Goal: Navigation & Orientation: Locate item on page

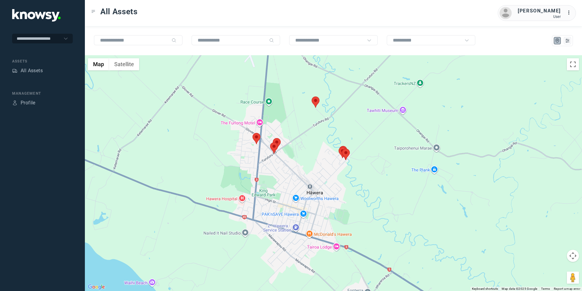
click at [253, 133] on area at bounding box center [253, 133] width 0 height 0
click at [270, 142] on area at bounding box center [270, 142] width 0 height 0
click at [297, 110] on button "Close" at bounding box center [294, 113] width 15 height 15
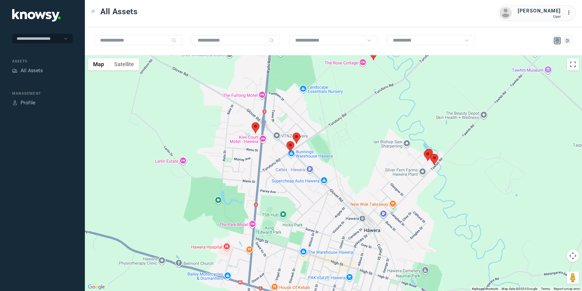
click at [431, 154] on area at bounding box center [431, 154] width 0 height 0
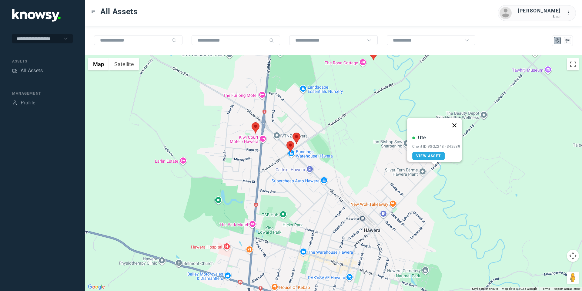
click at [457, 118] on button "Close" at bounding box center [454, 125] width 15 height 15
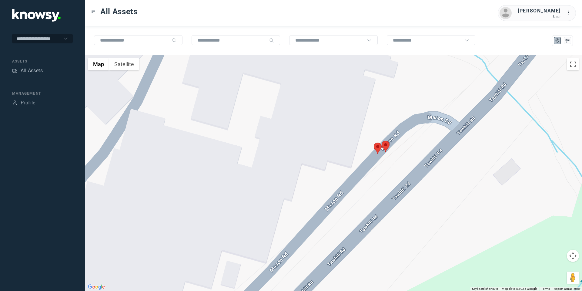
click at [382, 141] on area at bounding box center [382, 141] width 0 height 0
click at [409, 110] on button "Close" at bounding box center [406, 112] width 15 height 15
click at [374, 143] on area at bounding box center [374, 143] width 0 height 0
click at [403, 110] on button "Close" at bounding box center [398, 114] width 15 height 15
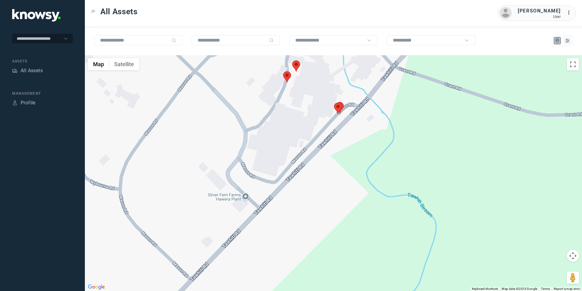
click at [292, 60] on area at bounding box center [292, 60] width 0 height 0
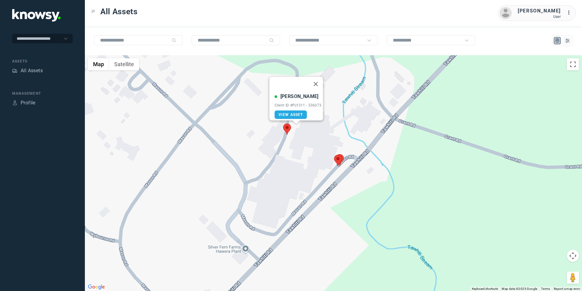
click at [283, 123] on area at bounding box center [283, 123] width 0 height 0
click at [308, 89] on button "Close" at bounding box center [307, 95] width 15 height 15
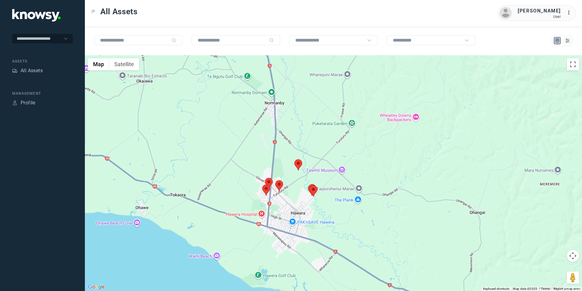
click at [262, 184] on area at bounding box center [262, 184] width 0 height 0
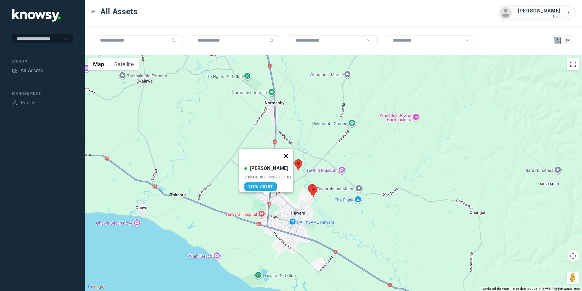
click at [288, 150] on button "Close" at bounding box center [286, 156] width 15 height 15
